Goal: Task Accomplishment & Management: Manage account settings

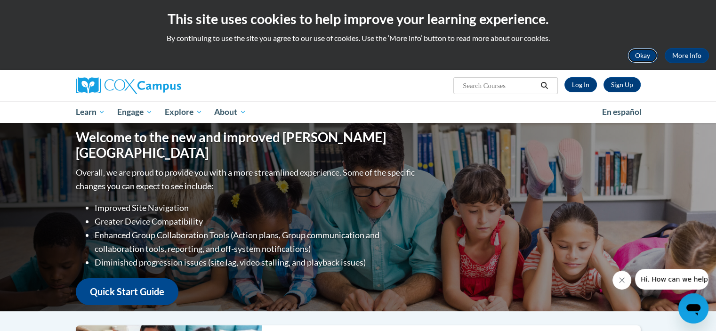
click at [643, 56] on button "Okay" at bounding box center [642, 55] width 30 height 15
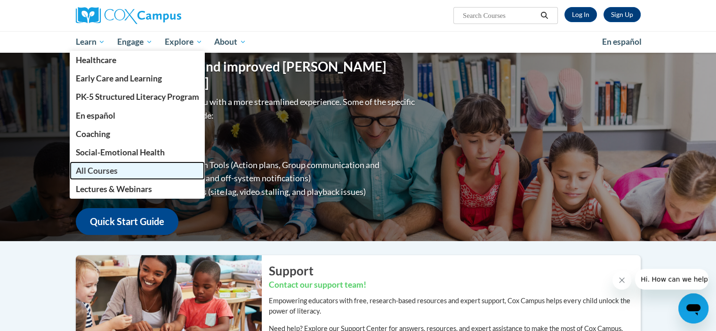
click at [119, 171] on link "All Courses" at bounding box center [137, 170] width 135 height 18
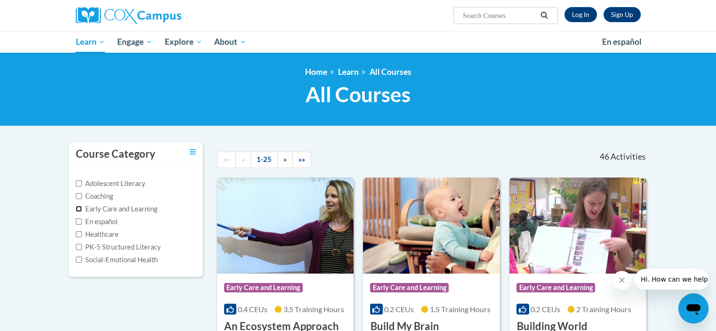
click at [79, 207] on input "Early Care and Learning" at bounding box center [79, 209] width 6 height 6
checkbox input "true"
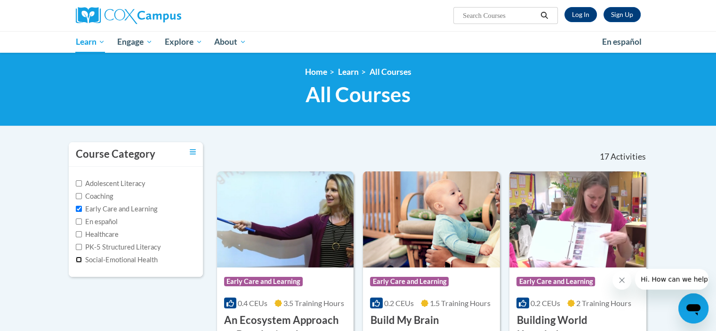
click at [79, 262] on input "Social-Emotional Health" at bounding box center [79, 259] width 6 height 6
checkbox input "true"
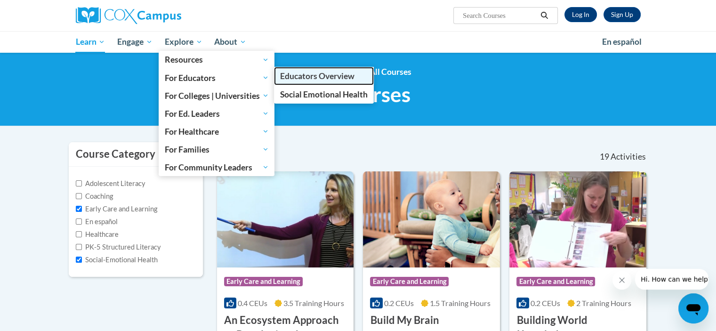
click at [294, 80] on span "Educators Overview" at bounding box center [317, 76] width 74 height 10
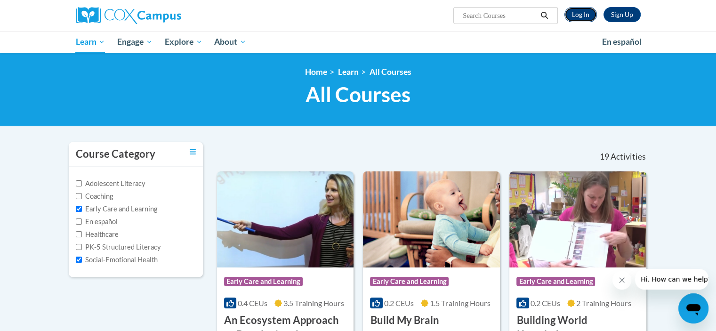
click at [576, 14] on link "Log In" at bounding box center [580, 14] width 32 height 15
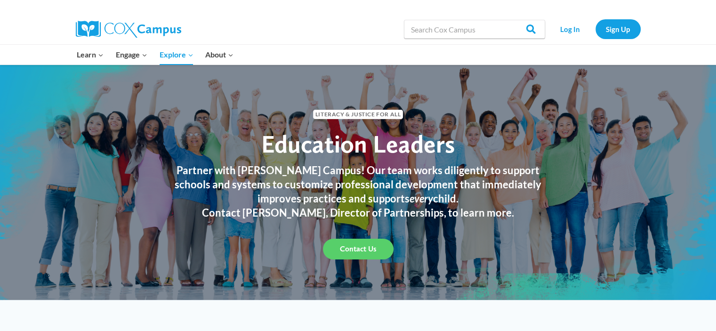
click at [474, 71] on div "Literacy & Justice for All Education Leaders Partner with Cox Campus! Our team …" at bounding box center [358, 181] width 716 height 235
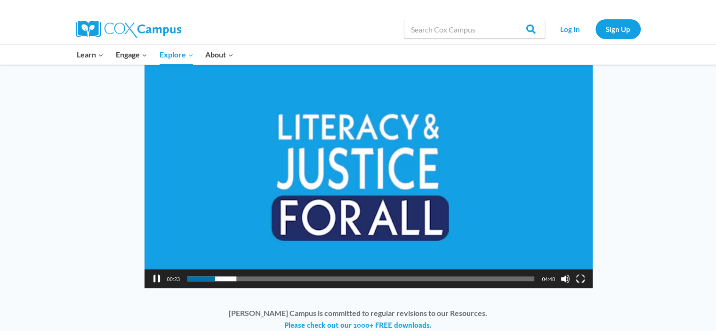
scroll to position [725, 0]
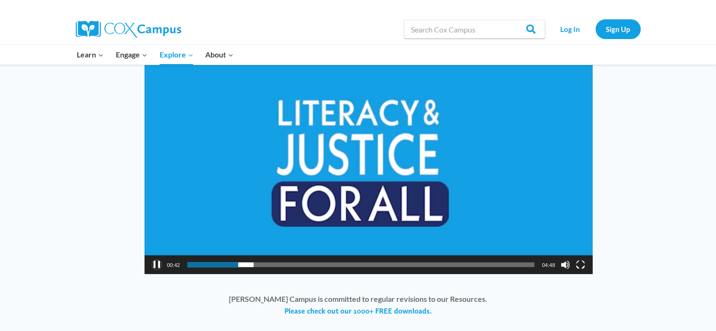
click at [154, 260] on button "Pause" at bounding box center [156, 264] width 9 height 9
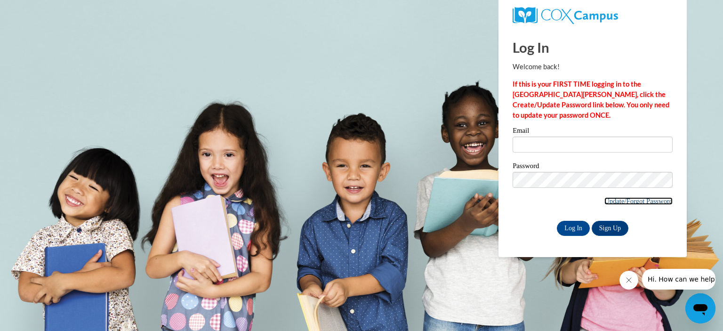
click at [612, 199] on link "Update/Forgot Password" at bounding box center [638, 201] width 68 height 8
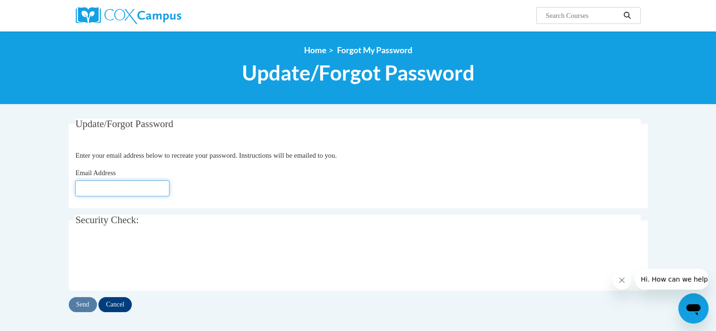
click at [85, 188] on input "Email Address" at bounding box center [122, 188] width 94 height 16
type input "[PERSON_NAME][EMAIL_ADDRESS][DOMAIN_NAME]"
click at [92, 305] on input "Send" at bounding box center [83, 304] width 28 height 15
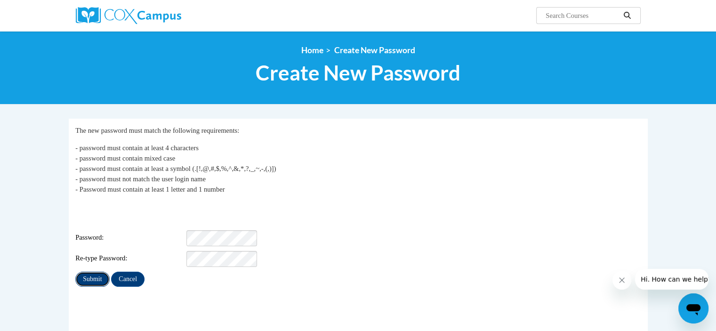
click at [91, 271] on input "Submit" at bounding box center [92, 278] width 34 height 15
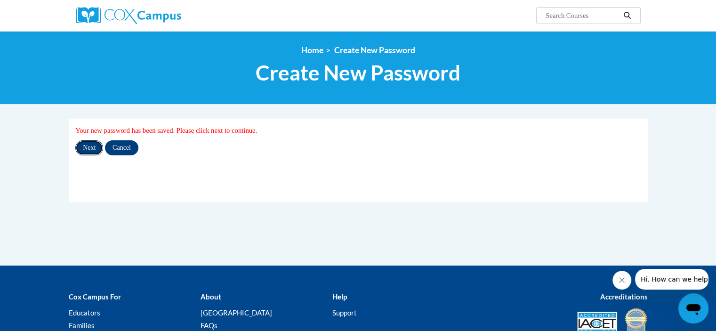
click at [87, 146] on input "Next" at bounding box center [89, 147] width 28 height 15
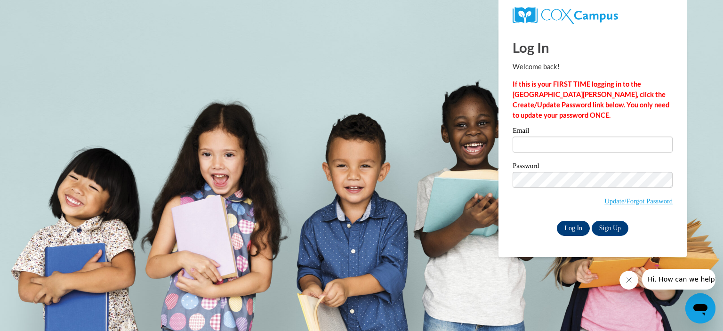
type input "[PERSON_NAME][EMAIL_ADDRESS][DOMAIN_NAME]"
click at [577, 225] on input "Log In" at bounding box center [573, 228] width 33 height 15
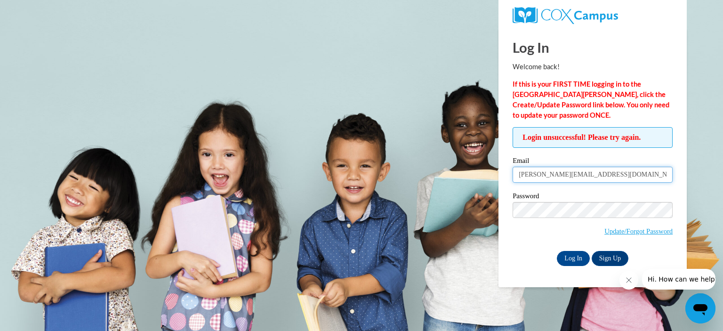
click at [615, 171] on input "[PERSON_NAME][EMAIL_ADDRESS][DOMAIN_NAME]" at bounding box center [592, 175] width 160 height 16
click at [572, 261] on input "Log In" at bounding box center [573, 258] width 33 height 15
